Goal: Task Accomplishment & Management: Complete application form

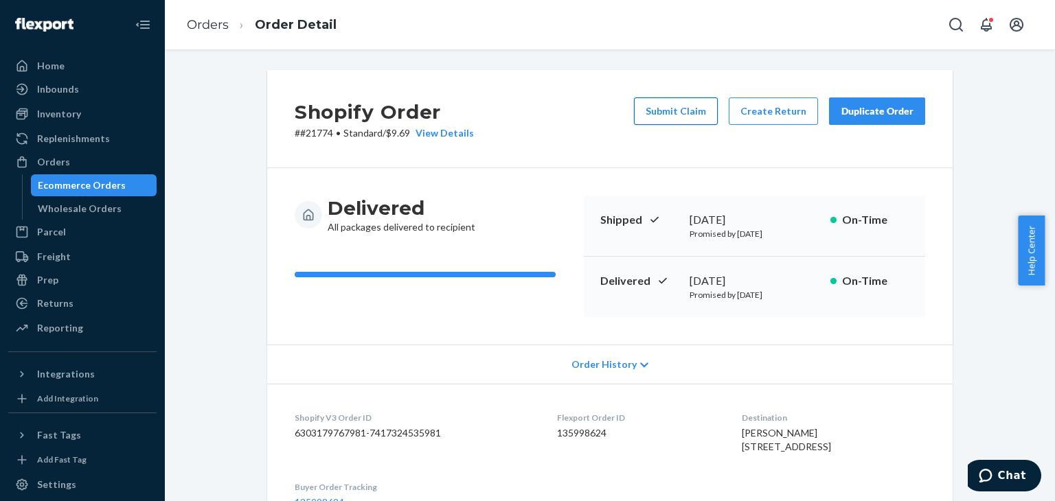
click at [702, 113] on button "Submit Claim" at bounding box center [676, 111] width 84 height 27
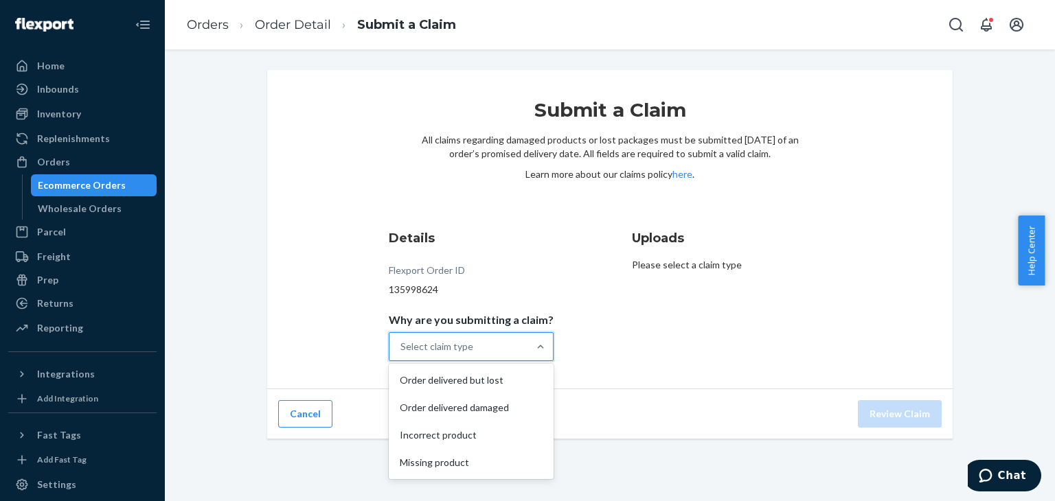
click at [517, 358] on div "Select claim type" at bounding box center [458, 346] width 139 height 27
click at [402, 354] on input "Why are you submitting a claim? option Order delivered but lost focused, 1 of 4…" at bounding box center [400, 347] width 1 height 14
click at [510, 387] on div "Order delivered but lost" at bounding box center [470, 380] width 159 height 27
click at [402, 354] on input "Why are you submitting a claim? option Order delivered but lost focused, 1 of 4…" at bounding box center [400, 347] width 1 height 14
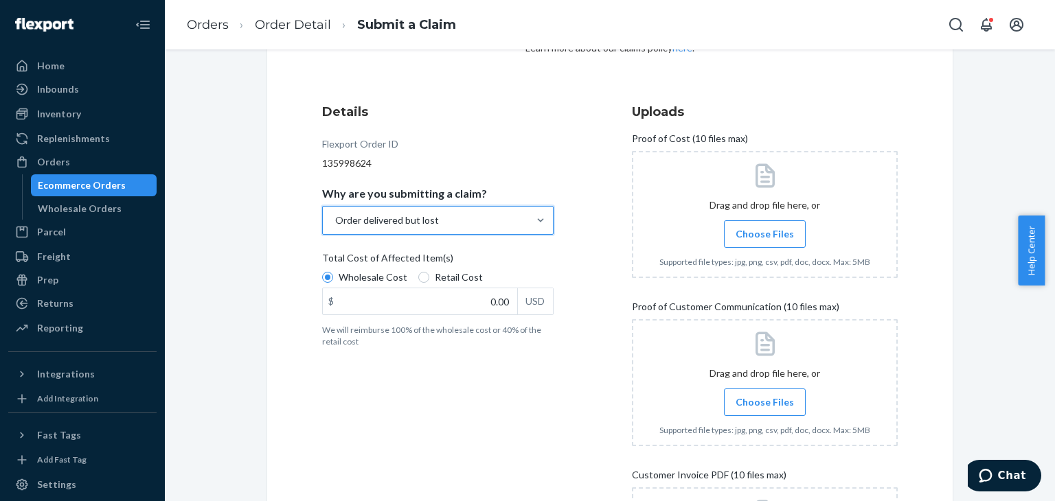
scroll to position [206, 0]
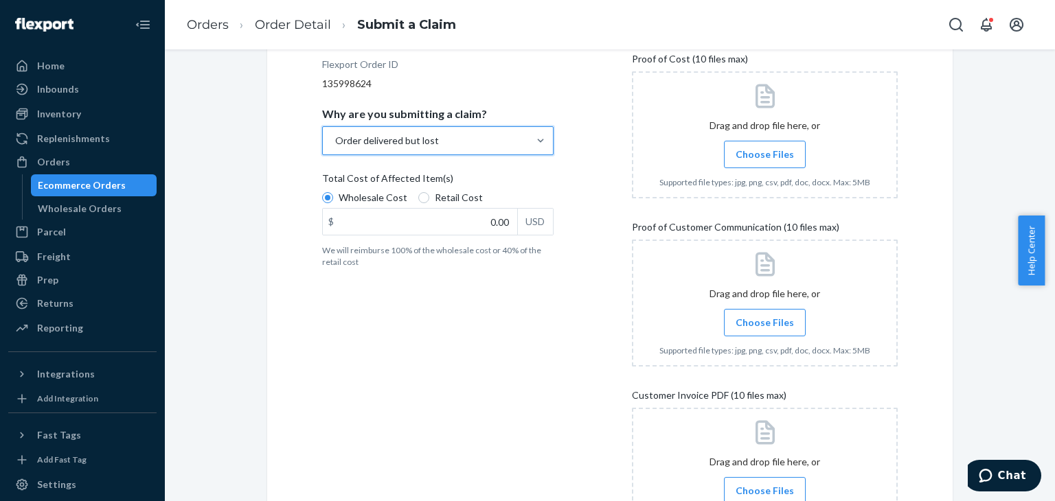
click at [485, 236] on div "Wholesale Cost Retail Cost $ 0.00 USD" at bounding box center [437, 215] width 231 height 48
click at [333, 203] on input "Wholesale Cost" at bounding box center [327, 197] width 11 height 11
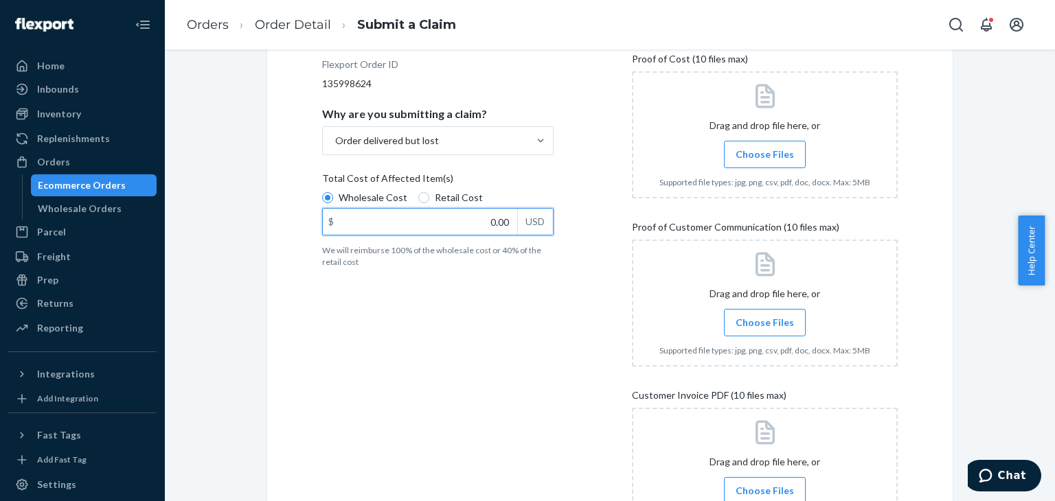
click at [485, 220] on input "0.00" at bounding box center [420, 222] width 194 height 26
type input "11.95"
click at [540, 317] on div "Details Flexport Order ID 135998624 Why are you submitting a claim? Order deliv…" at bounding box center [455, 293] width 266 height 556
click at [754, 144] on label "Choose Files" at bounding box center [765, 154] width 82 height 27
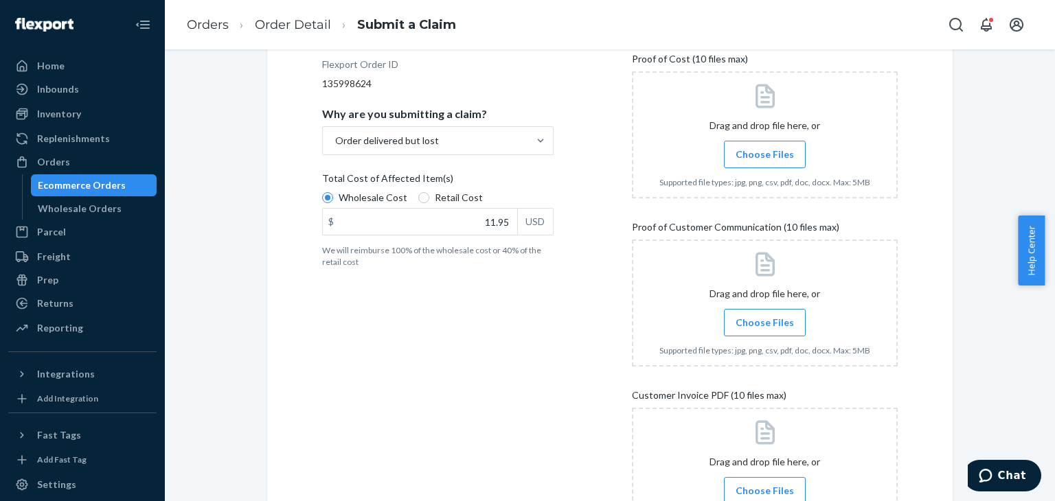
click at [764, 147] on input "Choose Files" at bounding box center [764, 154] width 1 height 15
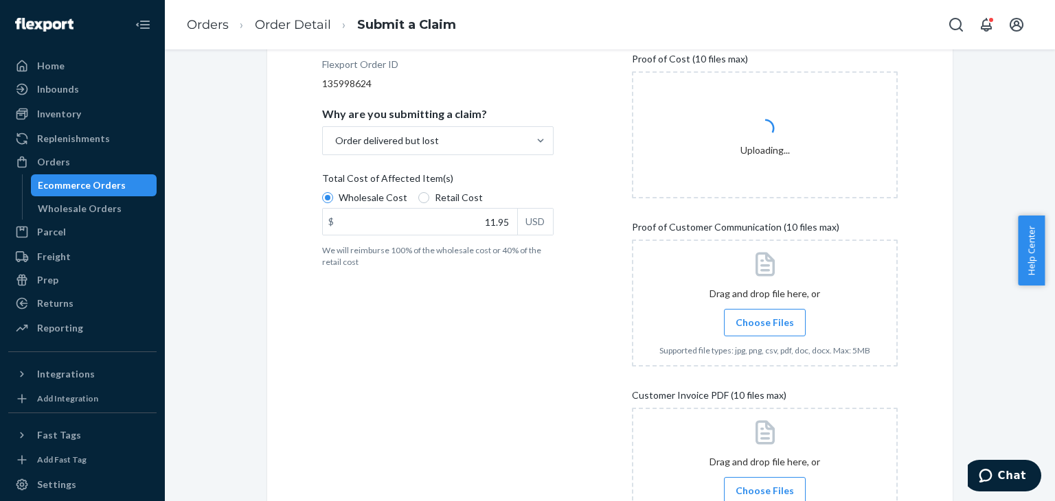
scroll to position [343, 0]
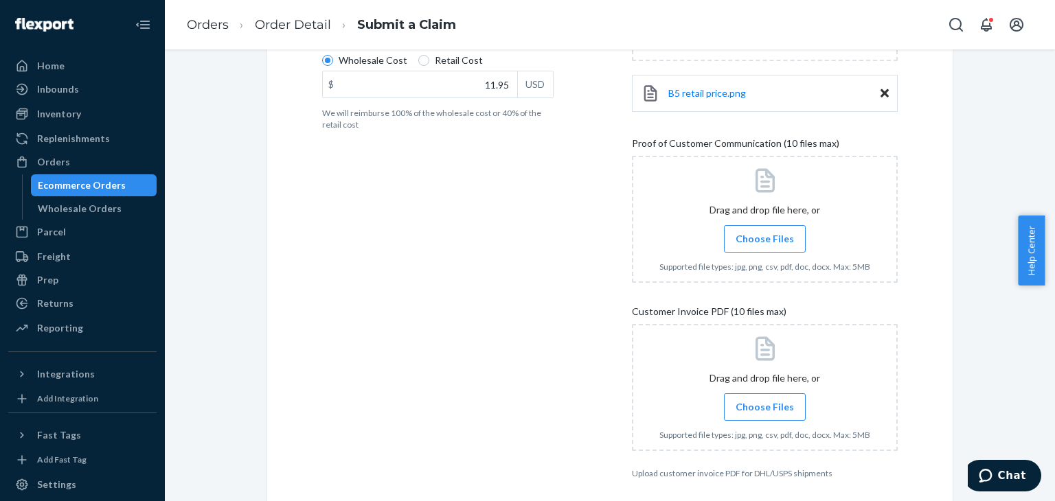
click at [783, 242] on span "Choose Files" at bounding box center [765, 239] width 58 height 14
click at [765, 242] on input "Choose Files" at bounding box center [764, 238] width 1 height 15
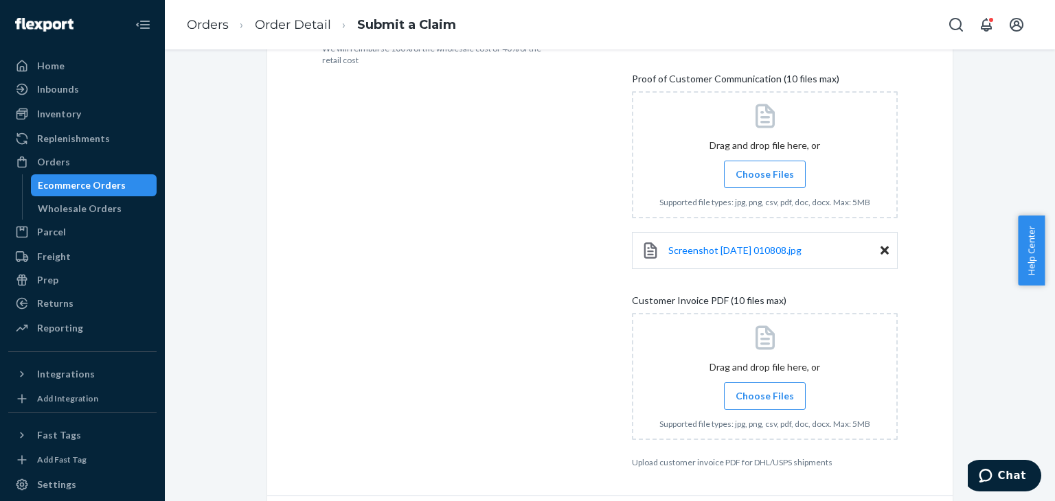
scroll to position [453, 0]
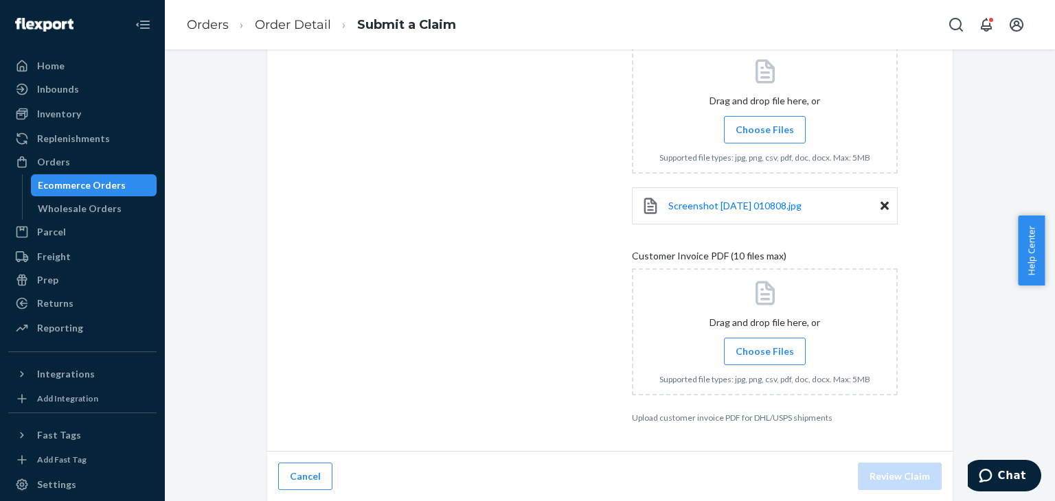
click at [781, 347] on span "Choose Files" at bounding box center [765, 352] width 58 height 14
click at [765, 347] on input "Choose Files" at bounding box center [764, 351] width 1 height 15
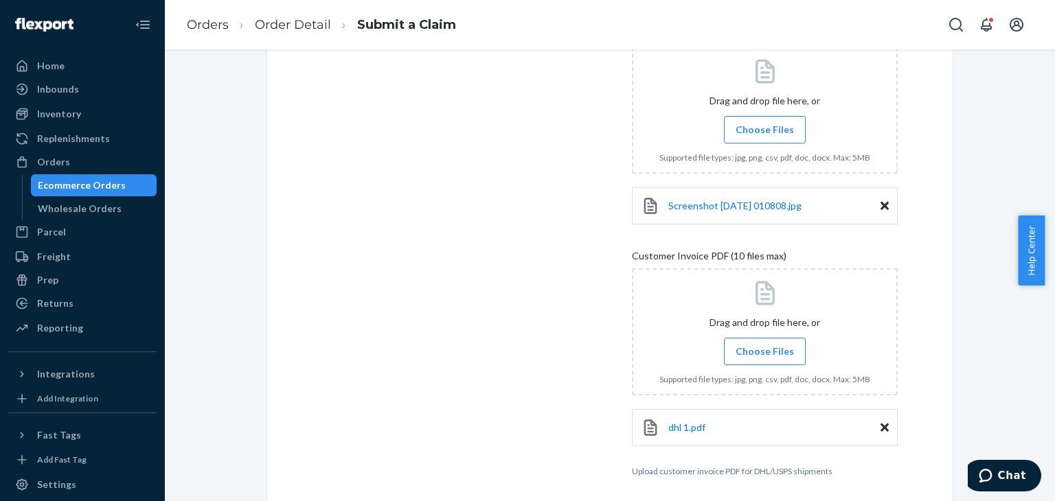
click at [766, 357] on label "Choose Files" at bounding box center [765, 351] width 82 height 27
click at [765, 357] on input "Choose Files" at bounding box center [764, 351] width 1 height 15
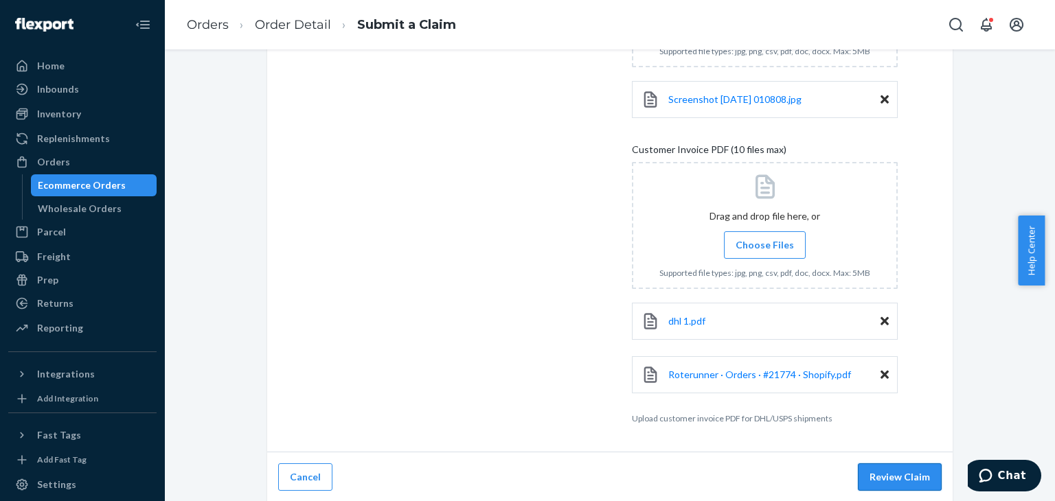
click at [891, 473] on button "Review Claim" at bounding box center [900, 477] width 84 height 27
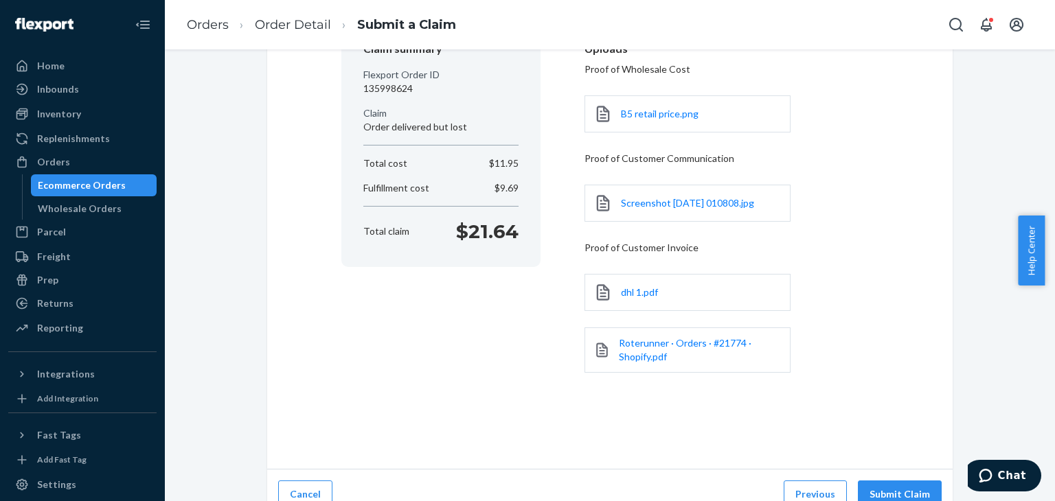
scroll to position [164, 0]
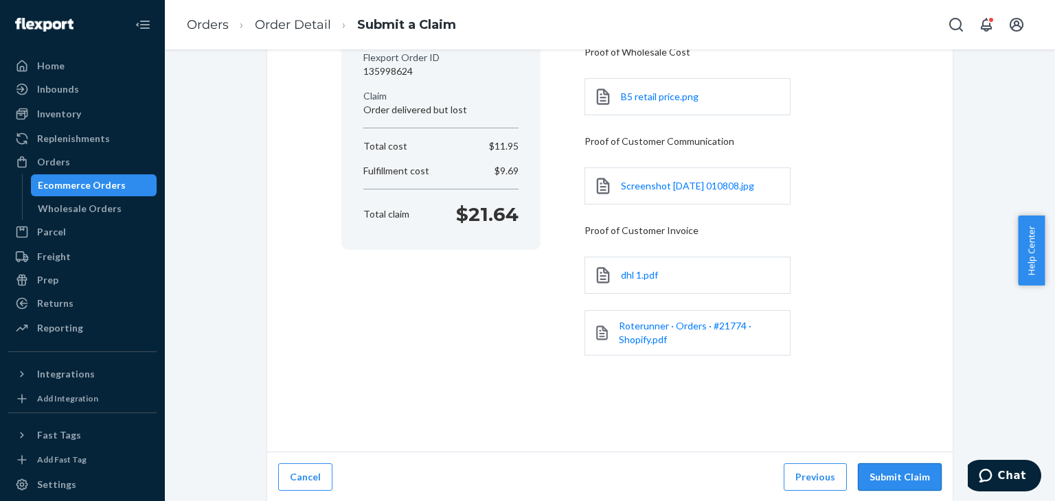
click at [905, 480] on button "Submit Claim" at bounding box center [900, 477] width 84 height 27
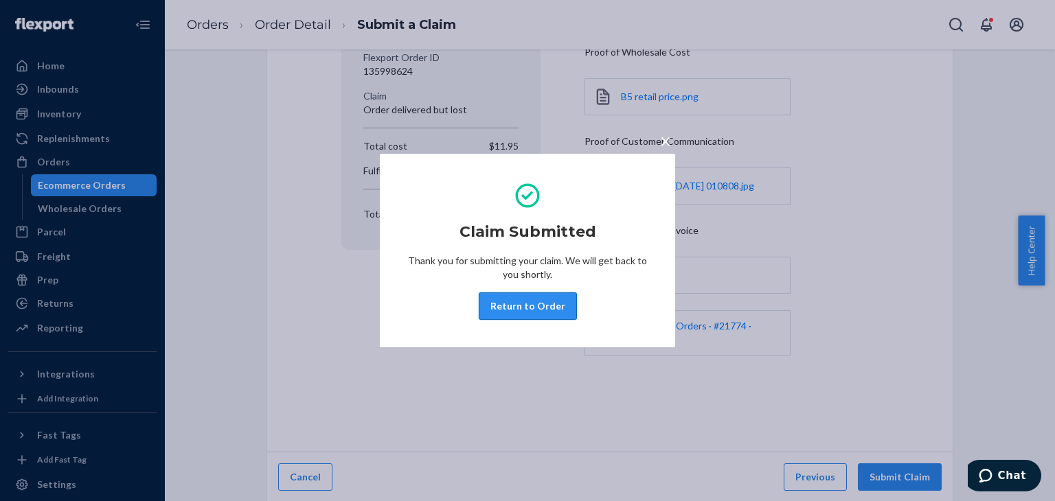
click at [551, 311] on button "Return to Order" at bounding box center [528, 306] width 98 height 27
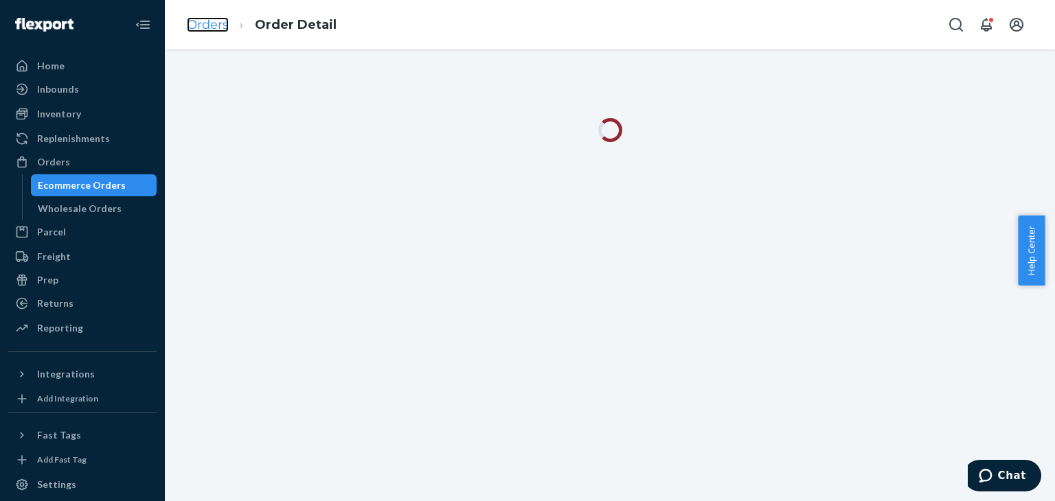
click at [207, 26] on link "Orders" at bounding box center [208, 24] width 42 height 15
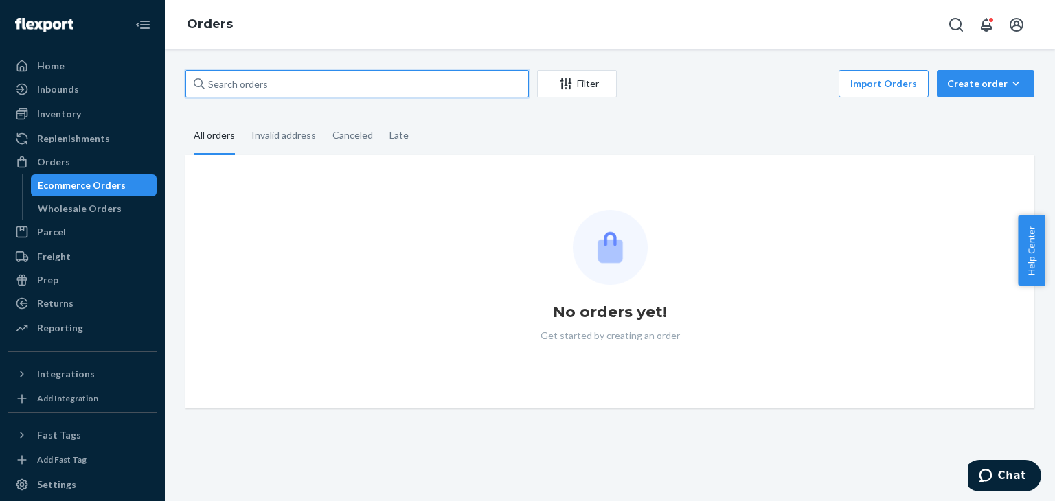
click at [268, 87] on input "text" at bounding box center [356, 83] width 343 height 27
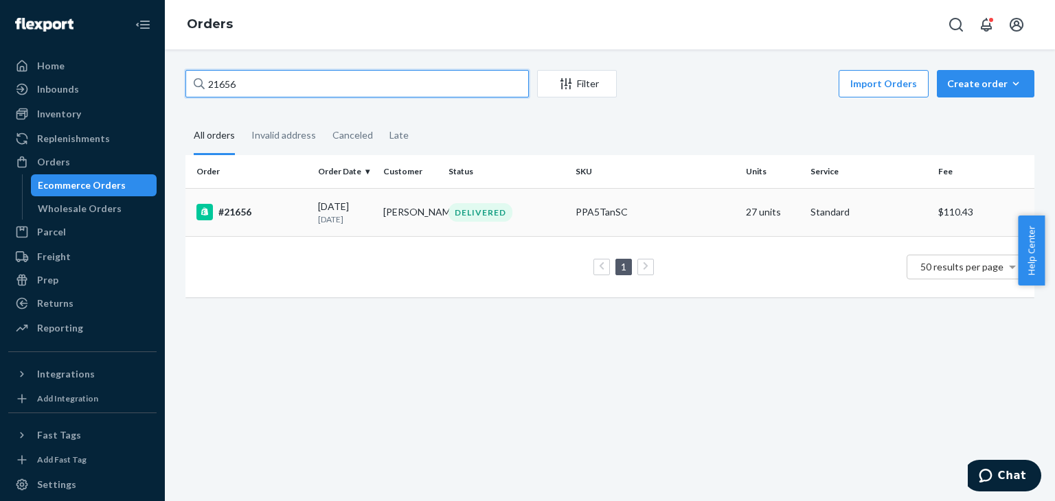
type input "21656"
click at [740, 222] on td "27 units" at bounding box center [772, 212] width 65 height 48
